Goal: Task Accomplishment & Management: Complete application form

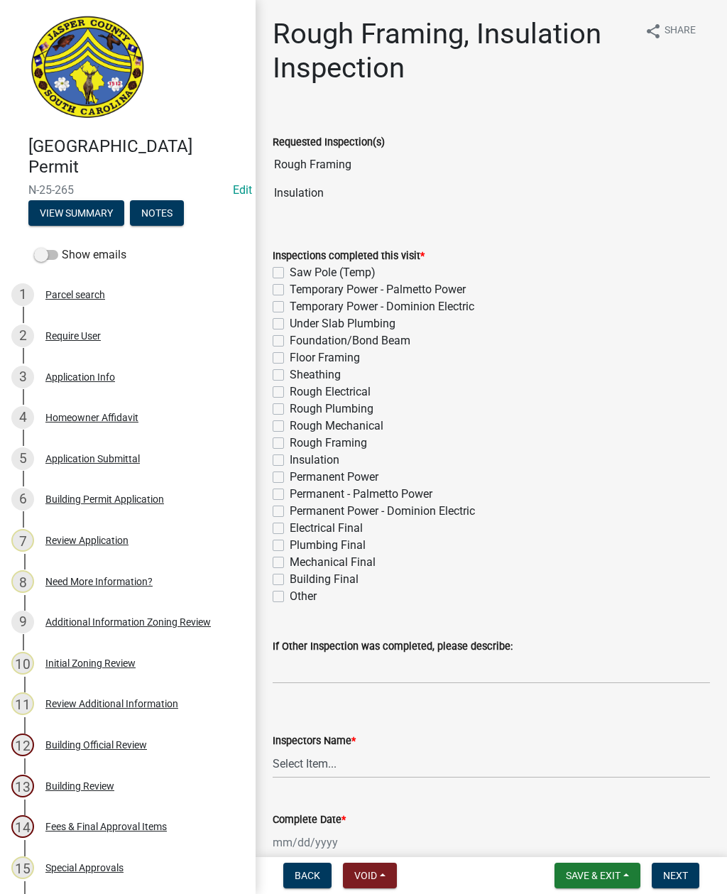
click at [290, 442] on label "Rough Framing" at bounding box center [328, 443] width 77 height 17
click at [290, 442] on input "Rough Framing" at bounding box center [294, 439] width 9 height 9
checkbox input "true"
checkbox input "false"
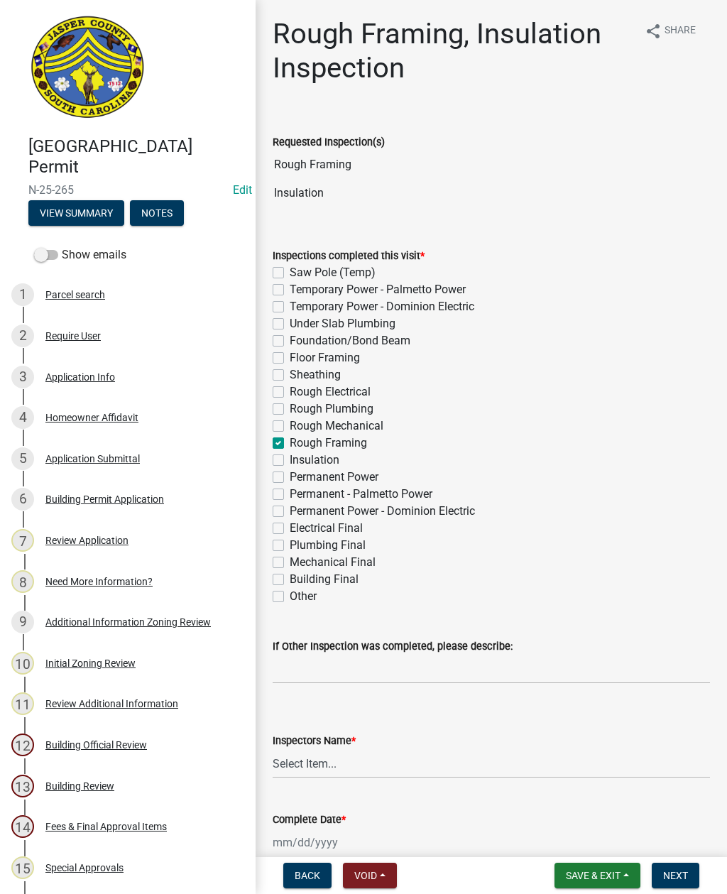
checkbox input "false"
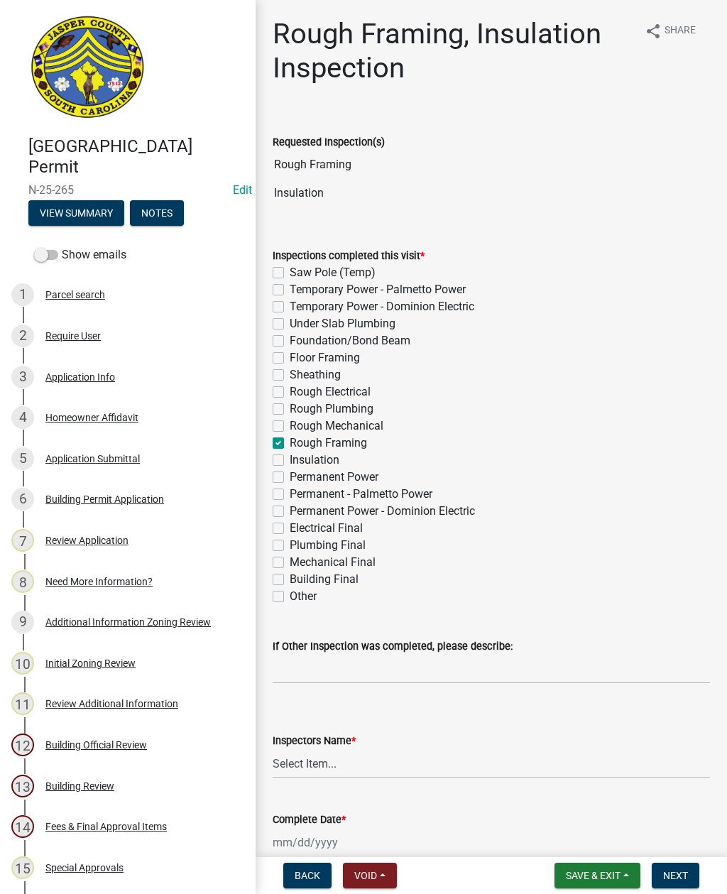
checkbox input "false"
checkbox input "true"
checkbox input "false"
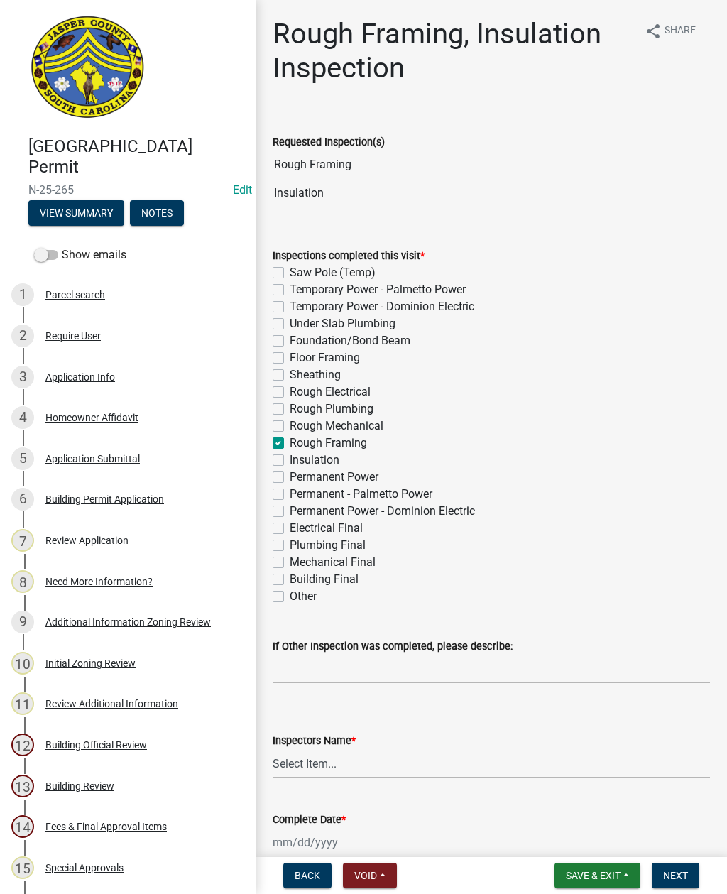
checkbox input "false"
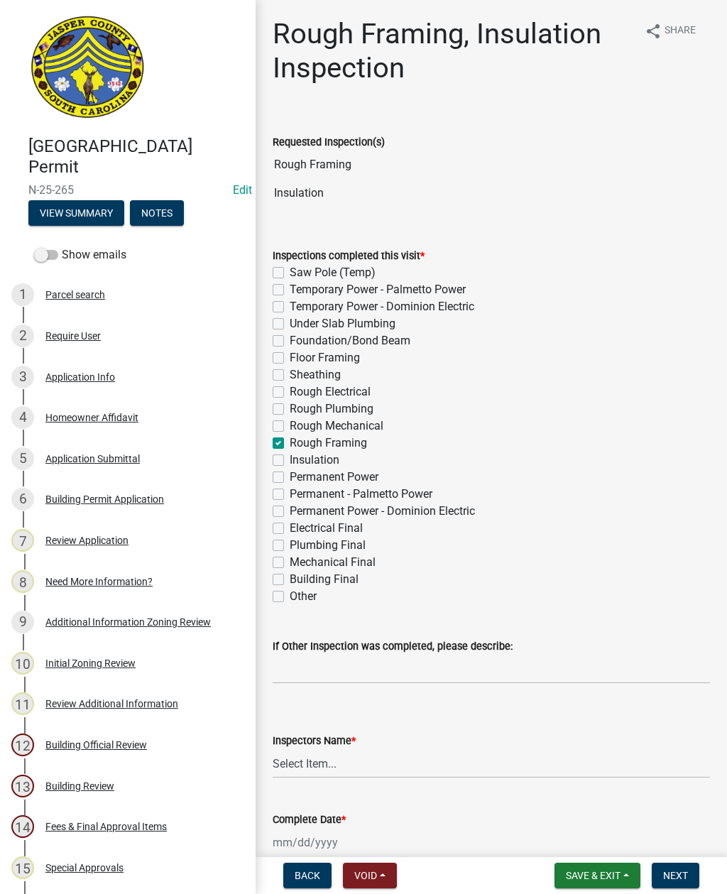
checkbox input "false"
click at [290, 458] on label "Insulation" at bounding box center [315, 460] width 50 height 17
click at [290, 458] on input "Insulation" at bounding box center [294, 456] width 9 height 9
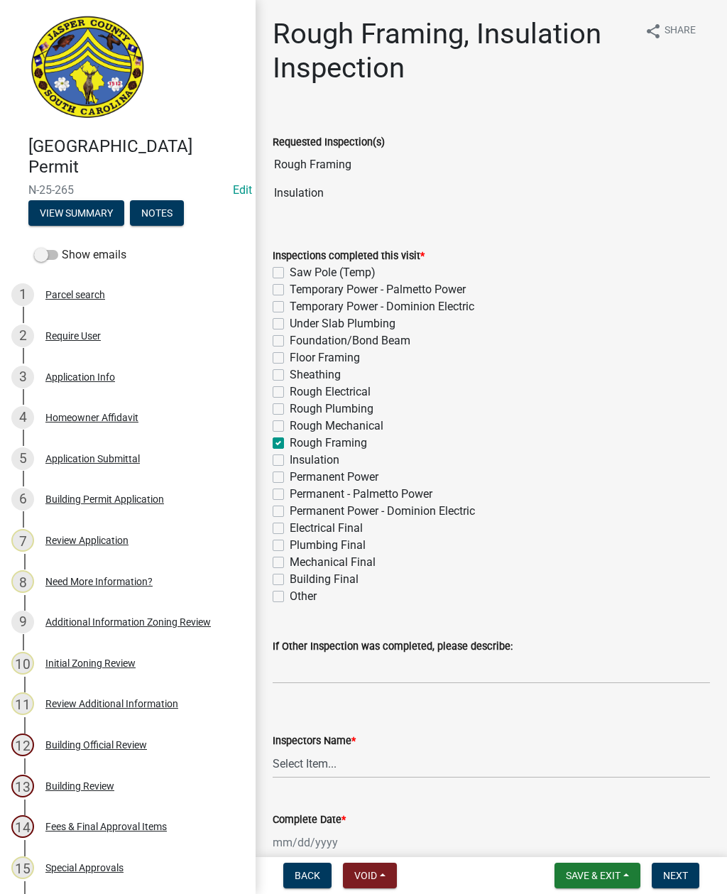
checkbox input "true"
checkbox input "false"
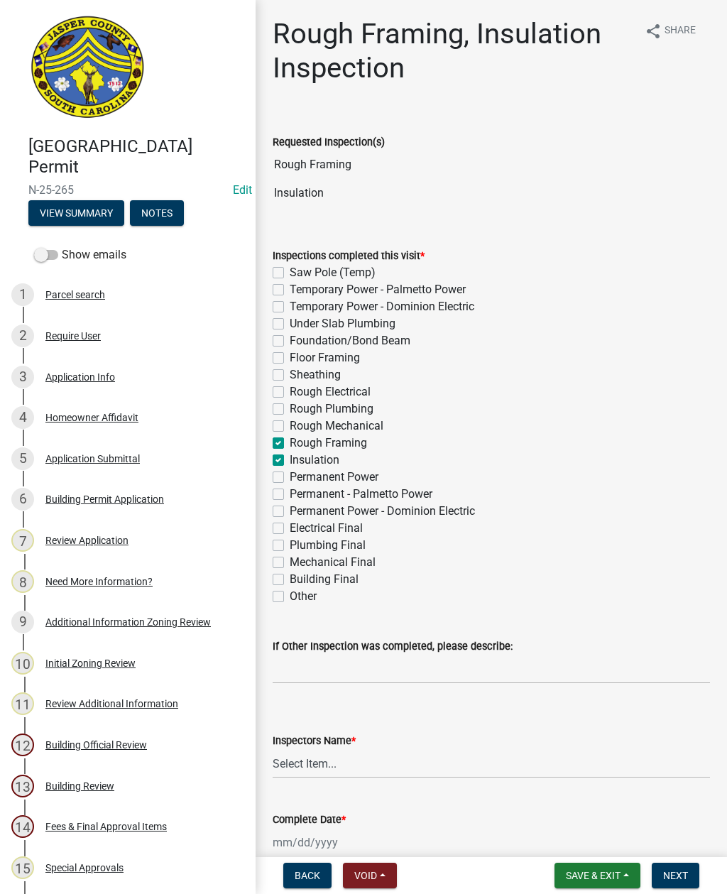
checkbox input "false"
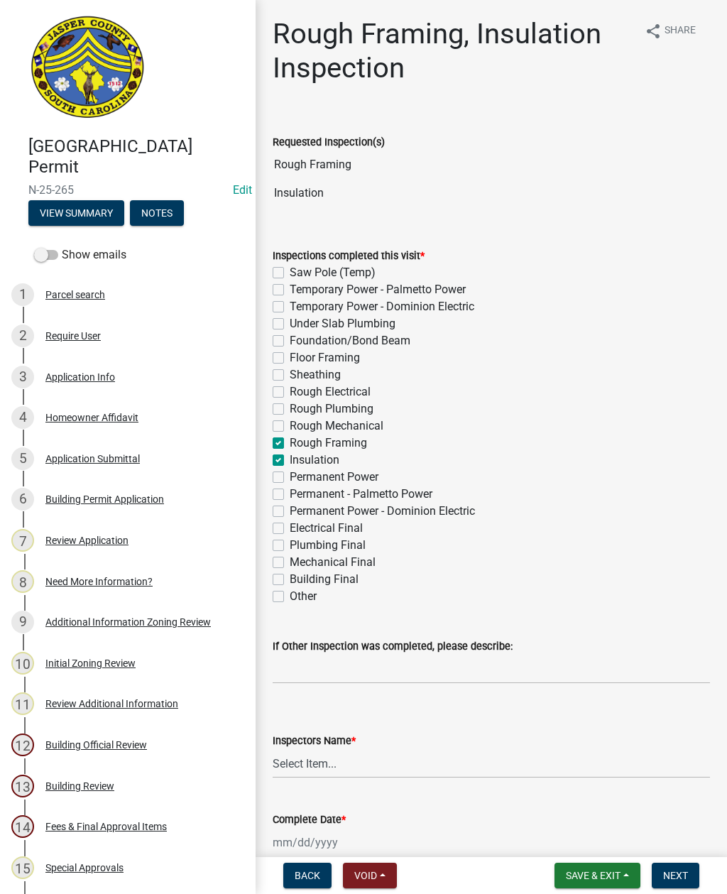
checkbox input "false"
checkbox input "true"
checkbox input "false"
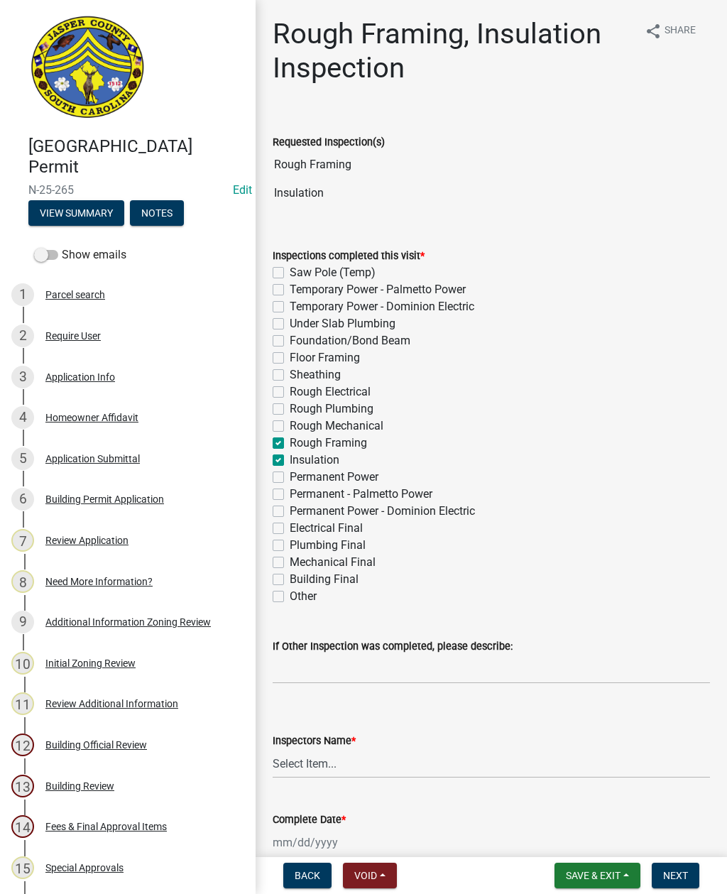
checkbox input "false"
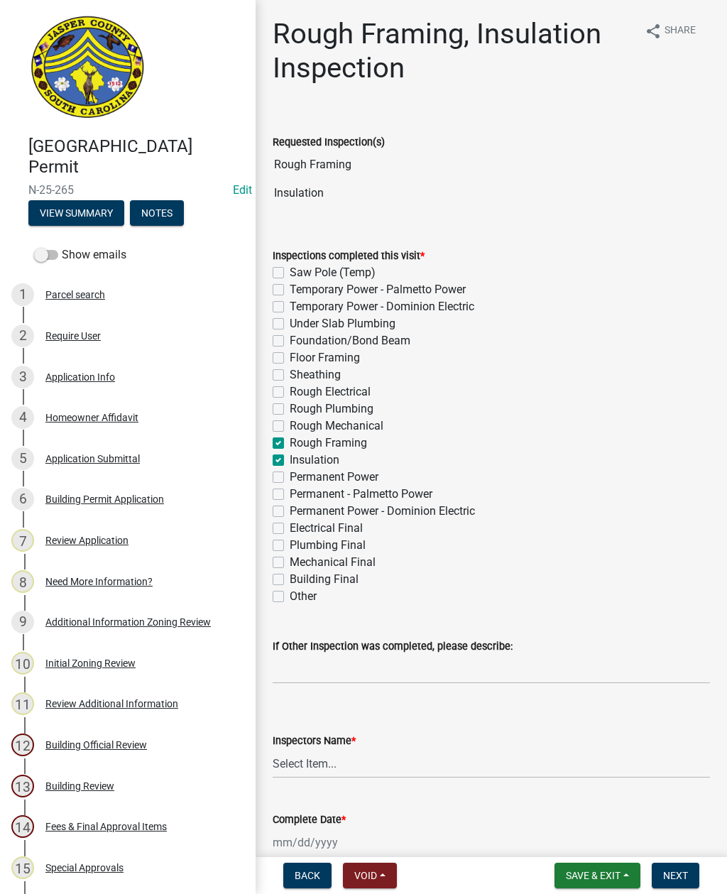
checkbox input "false"
click at [331, 772] on select "Select Item... [EMAIL_ADDRESS][DOMAIN_NAME] ([PERSON_NAME] ) rcampbell ([PERSON…" at bounding box center [491, 763] width 437 height 29
select select "2d9ba1e5-2fdd-4b15-98d0-073dcbeb5880"
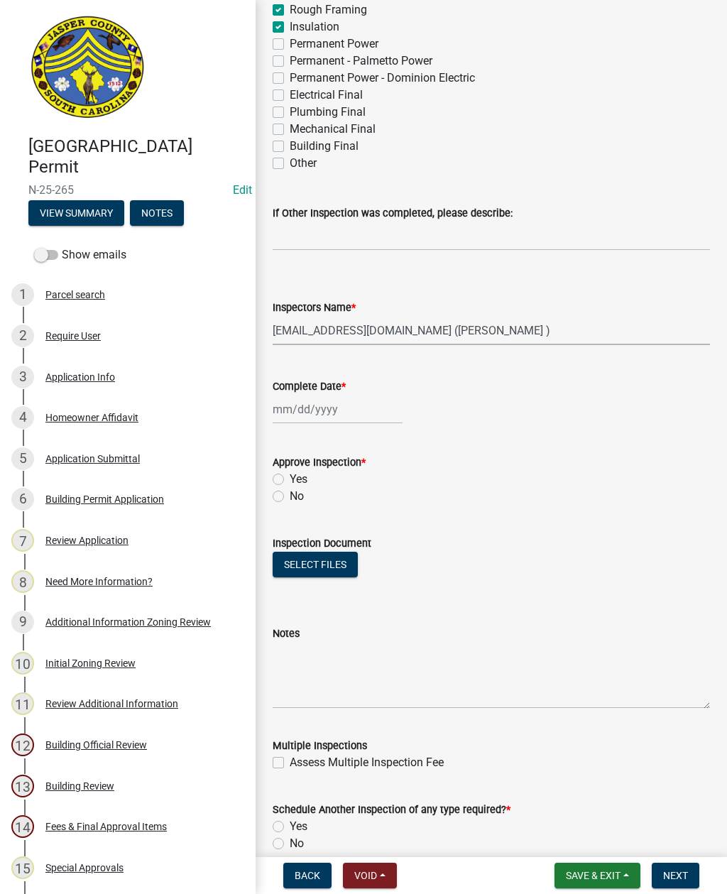
scroll to position [437, 0]
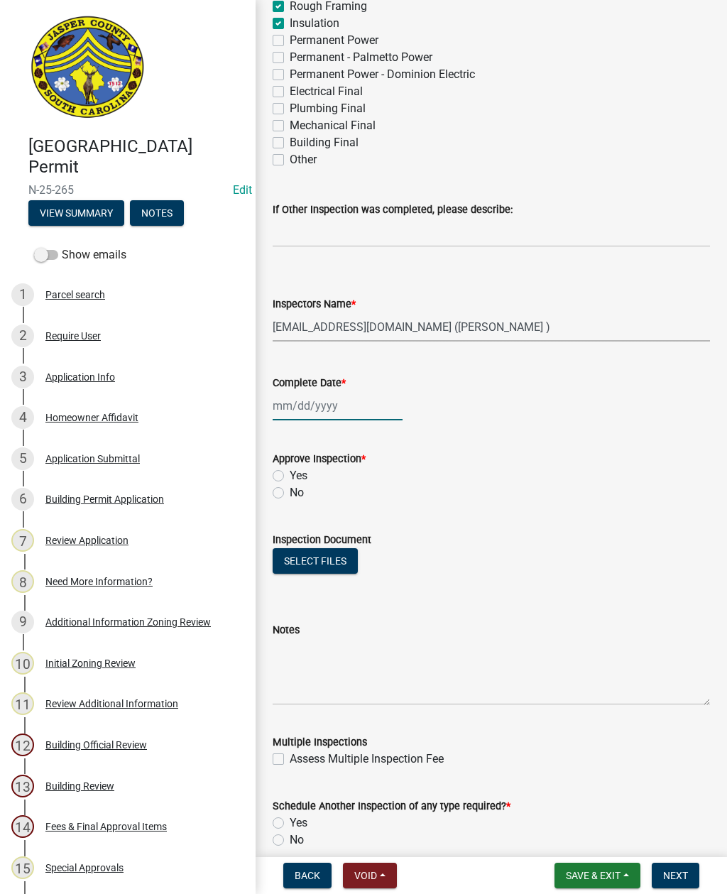
click at [326, 405] on div at bounding box center [338, 405] width 130 height 29
select select "10"
select select "2025"
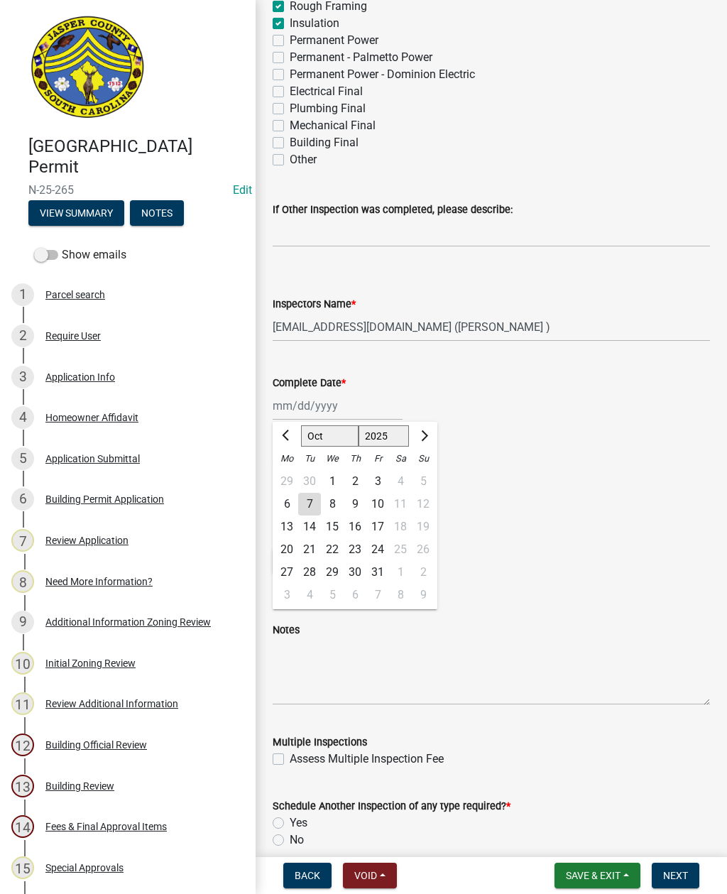
click at [309, 501] on div "7" at bounding box center [309, 504] width 23 height 23
type input "[DATE]"
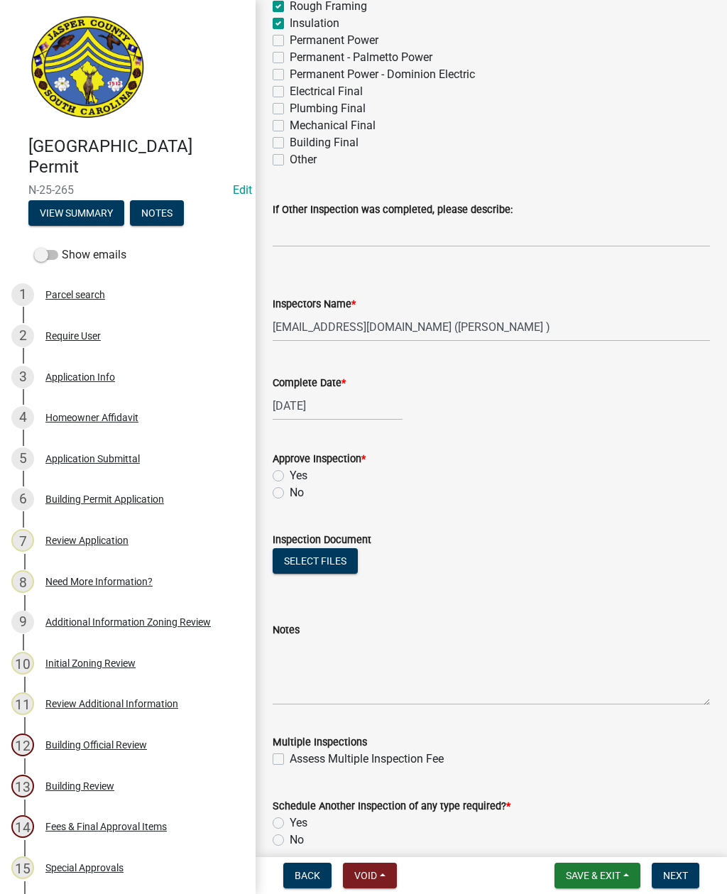
click at [290, 471] on label "Yes" at bounding box center [299, 475] width 18 height 17
click at [290, 471] on input "Yes" at bounding box center [294, 471] width 9 height 9
radio input "true"
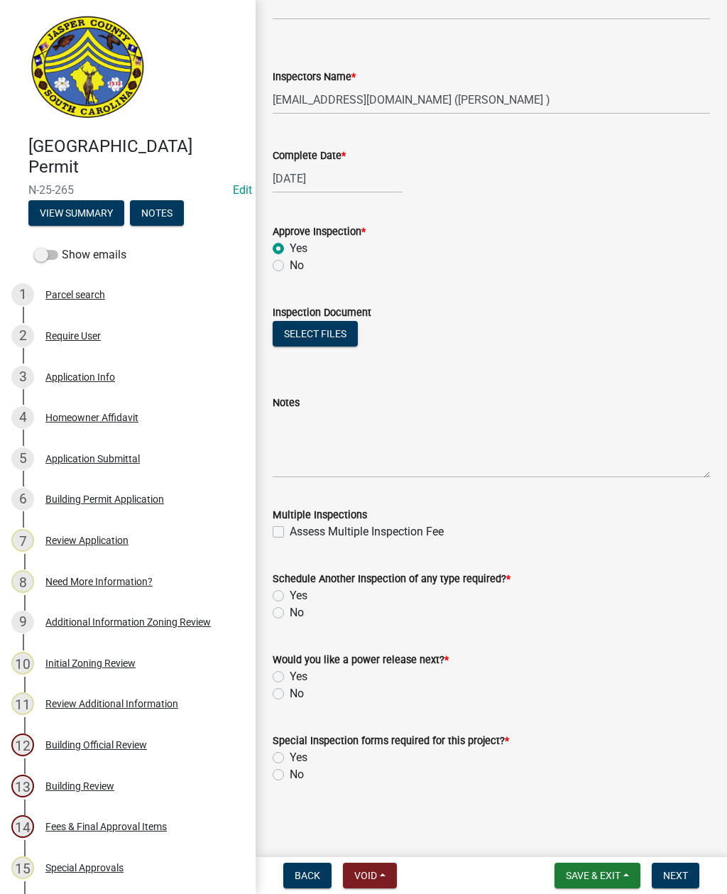
scroll to position [664, 0]
click at [284, 591] on div "Yes" at bounding box center [491, 595] width 437 height 17
click at [290, 697] on label "No" at bounding box center [297, 693] width 14 height 17
click at [290, 694] on input "No" at bounding box center [294, 689] width 9 height 9
radio input "true"
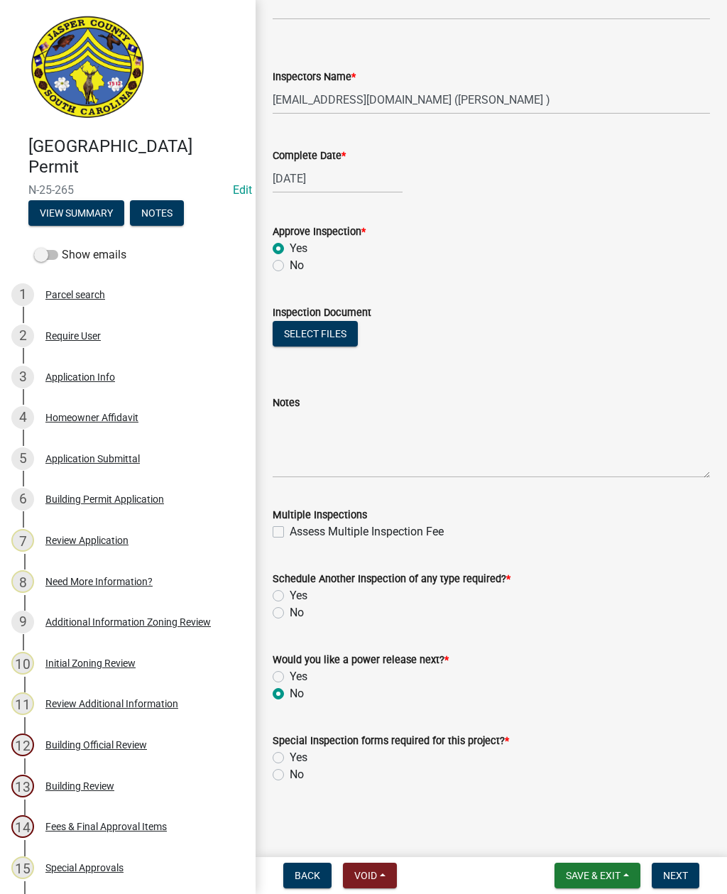
click at [290, 775] on label "No" at bounding box center [297, 774] width 14 height 17
click at [290, 775] on input "No" at bounding box center [294, 770] width 9 height 9
radio input "true"
click at [660, 870] on button "Next" at bounding box center [676, 876] width 48 height 26
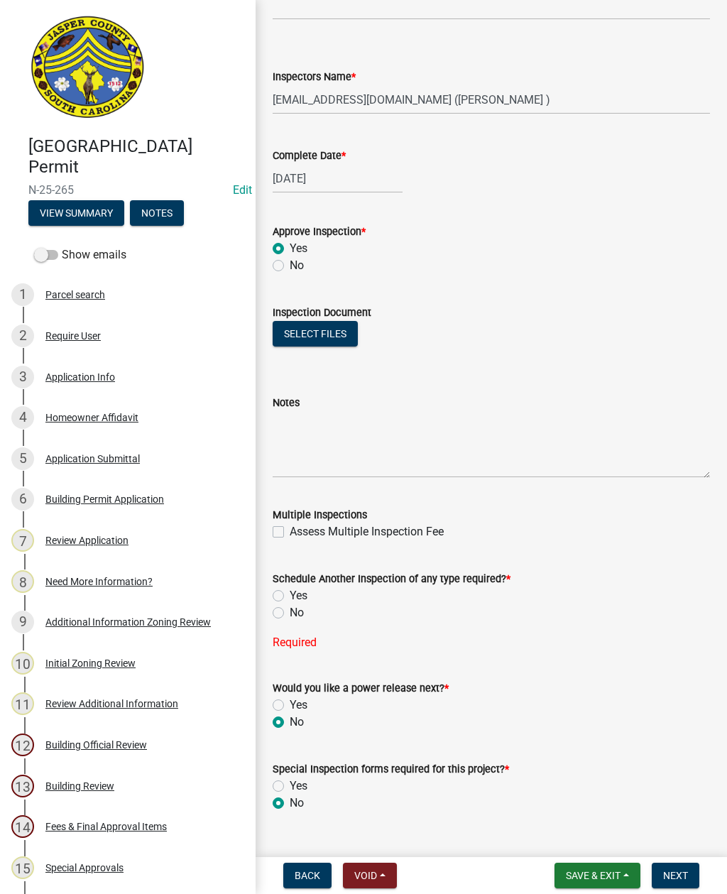
click at [290, 594] on label "Yes" at bounding box center [299, 595] width 18 height 17
click at [290, 594] on input "Yes" at bounding box center [294, 591] width 9 height 9
radio input "true"
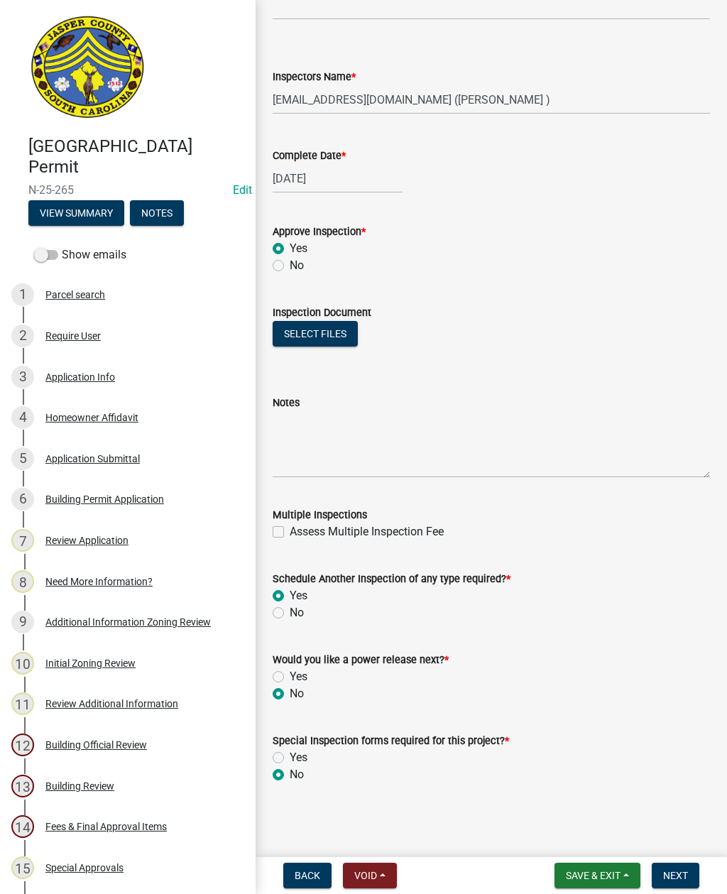
click at [290, 613] on label "No" at bounding box center [297, 612] width 14 height 17
click at [290, 613] on input "No" at bounding box center [294, 608] width 9 height 9
radio input "true"
click at [290, 599] on label "Yes" at bounding box center [299, 595] width 18 height 17
click at [290, 596] on input "Yes" at bounding box center [294, 591] width 9 height 9
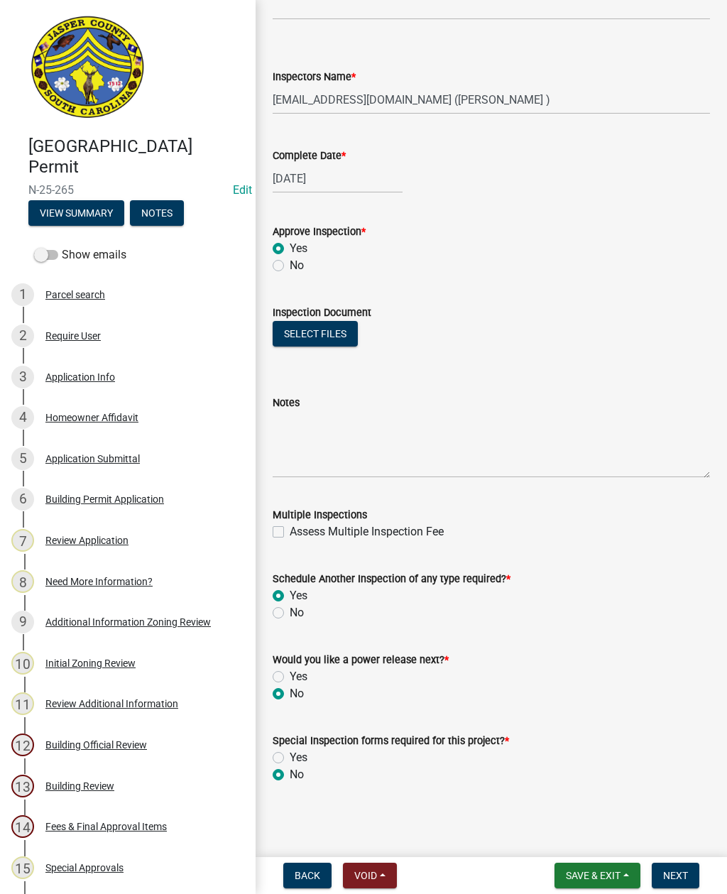
radio input "true"
click at [669, 875] on span "Next" at bounding box center [675, 875] width 25 height 11
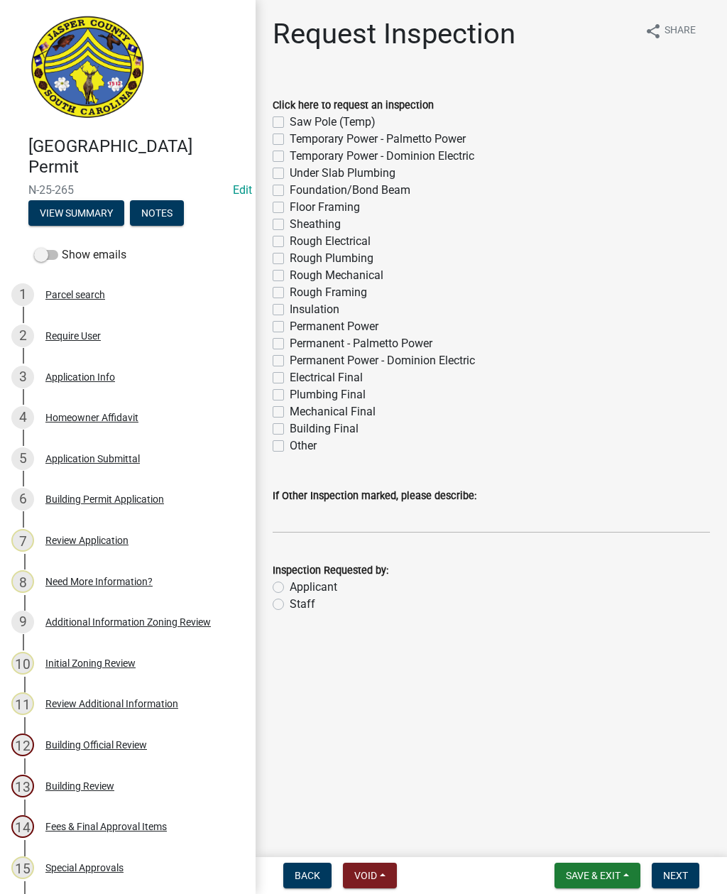
click at [596, 870] on span "Save & Exit" at bounding box center [593, 875] width 55 height 11
click at [578, 839] on button "Save & Exit" at bounding box center [584, 838] width 114 height 34
